Goal: Go to known website: Go to known website

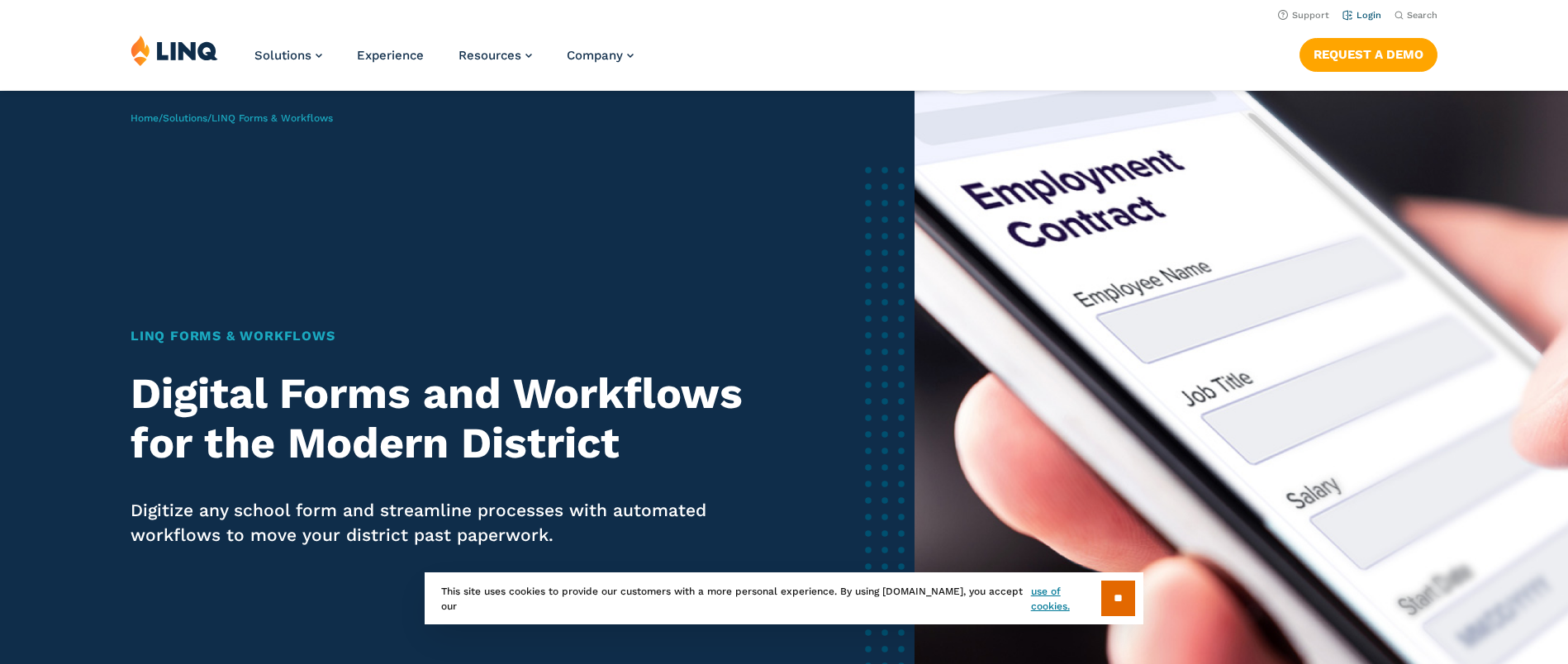
click at [1365, 14] on link "Login" at bounding box center [1362, 15] width 39 height 10
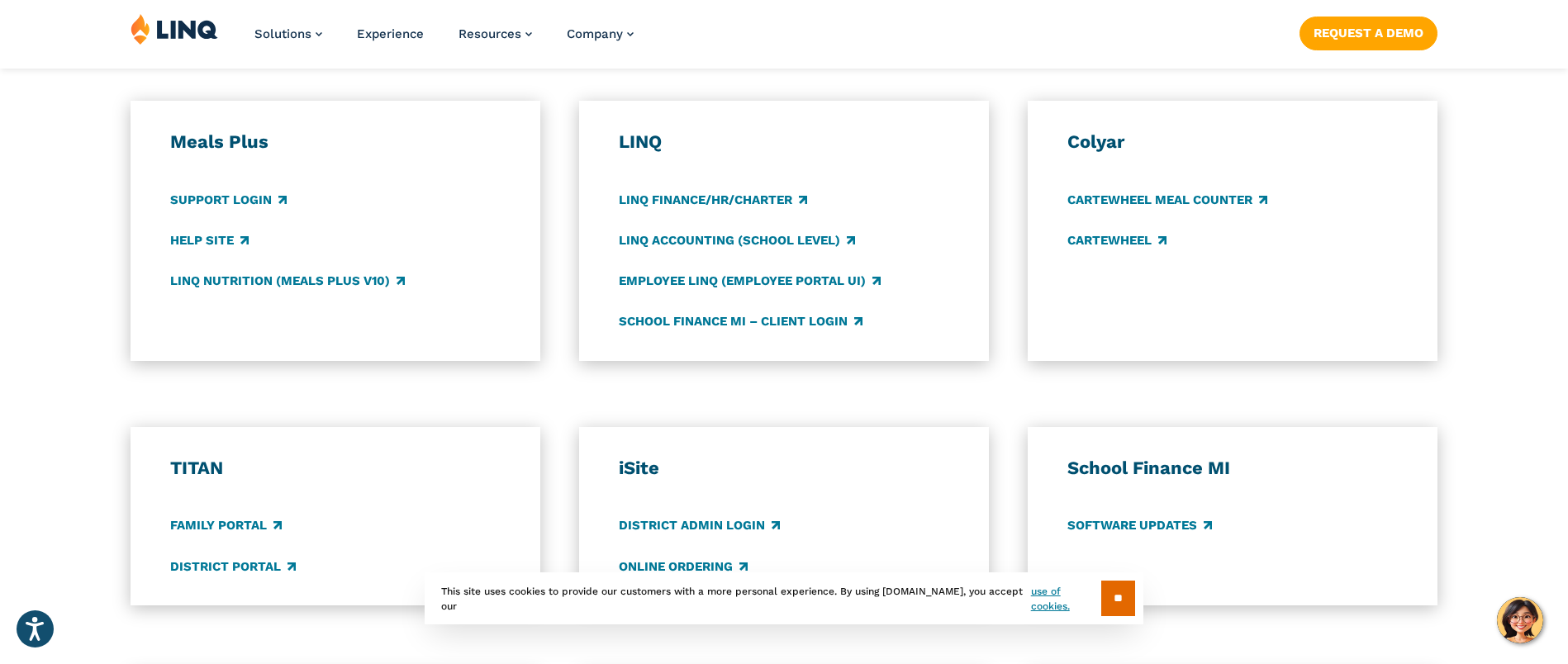
scroll to position [1364, 0]
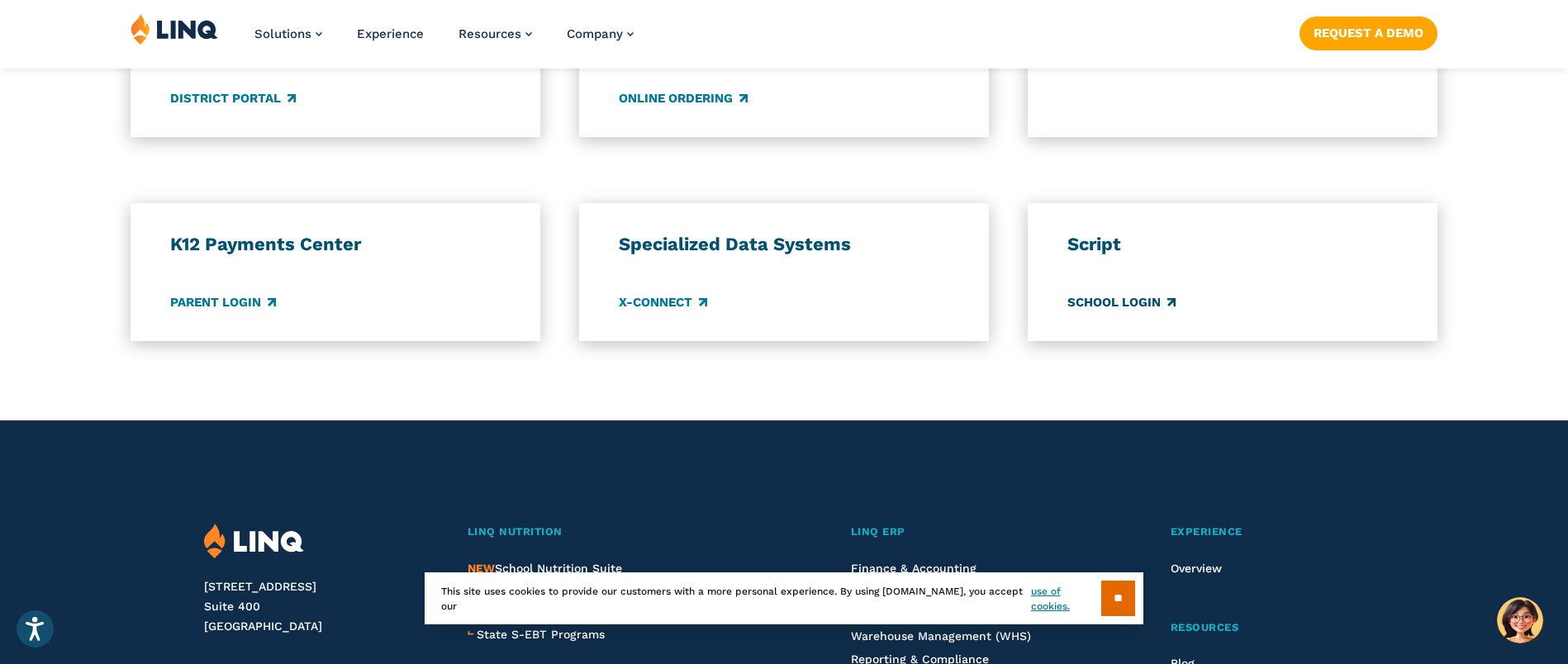
click at [1117, 301] on link "School Login" at bounding box center [1121, 302] width 108 height 18
